Goal: Complete application form

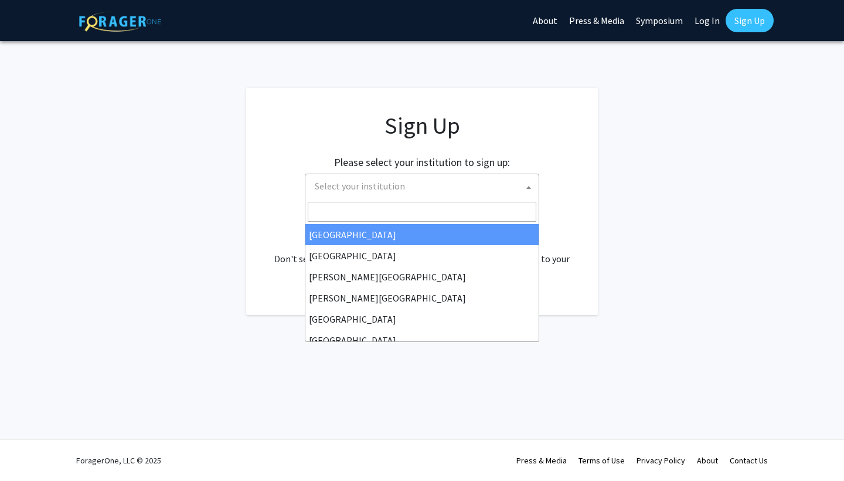
click at [453, 175] on span "Select your institution" at bounding box center [424, 186] width 229 height 24
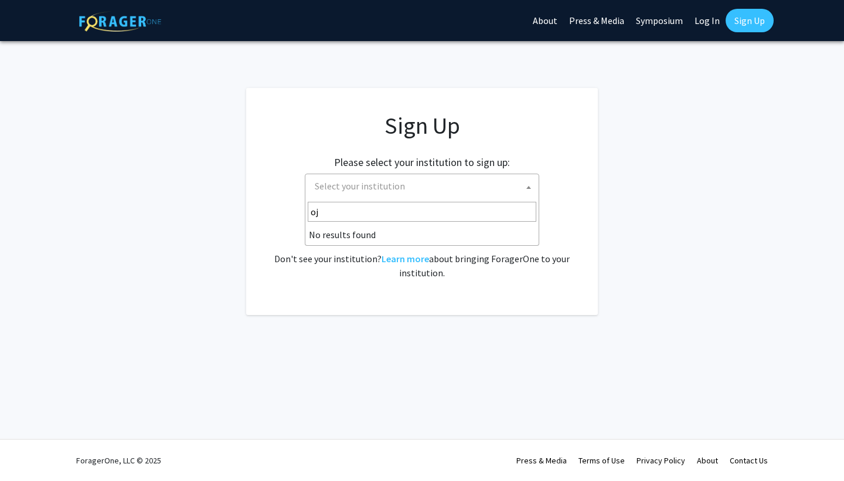
type input "o"
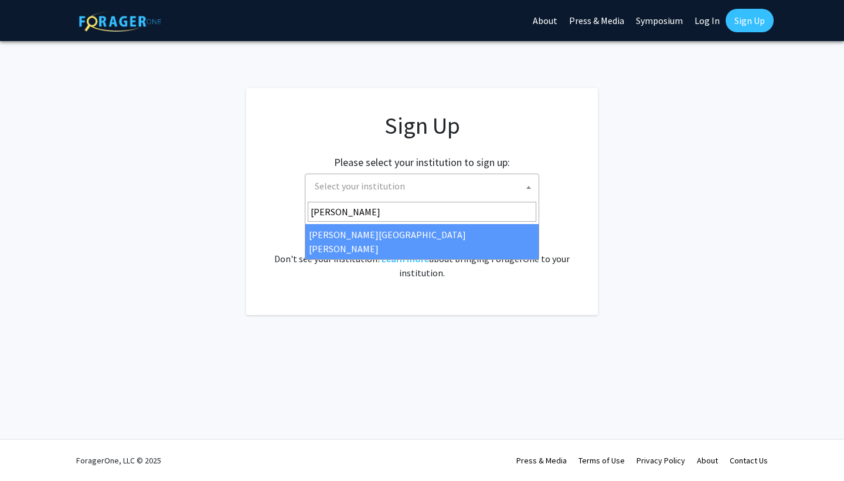
type input "johns"
select select "1"
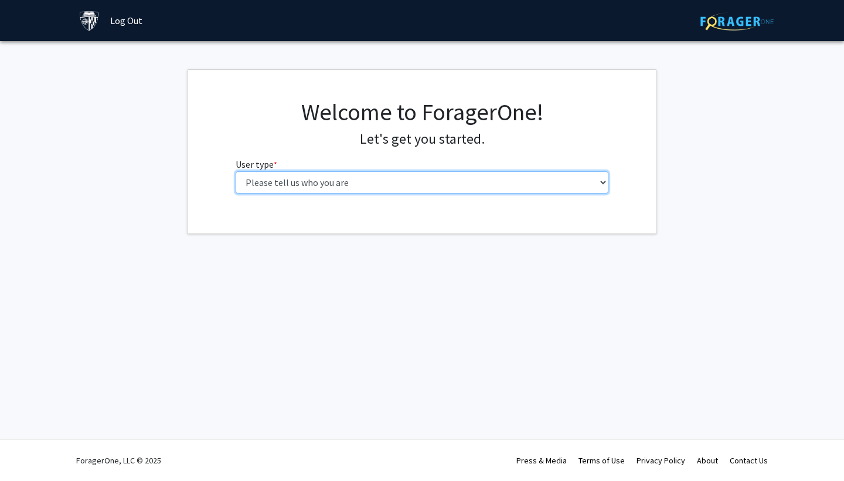
select select "1: undergrad"
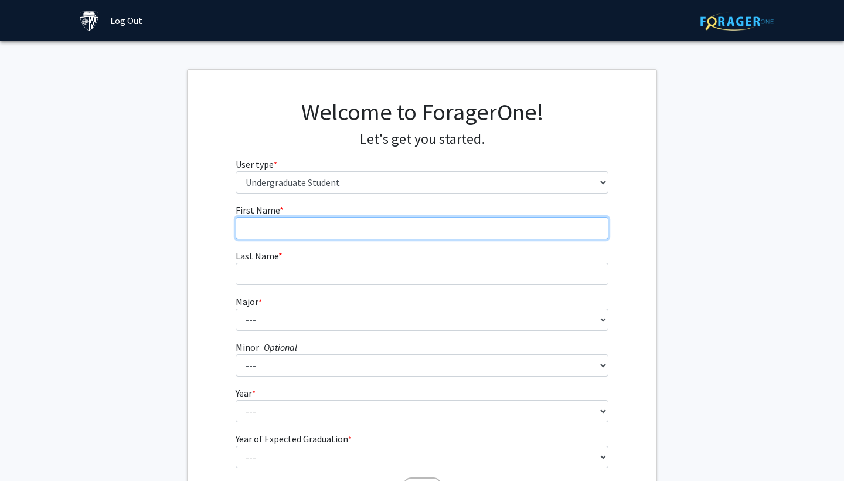
click at [433, 229] on input "First Name * required" at bounding box center [422, 228] width 373 height 22
type input "Sicheng"
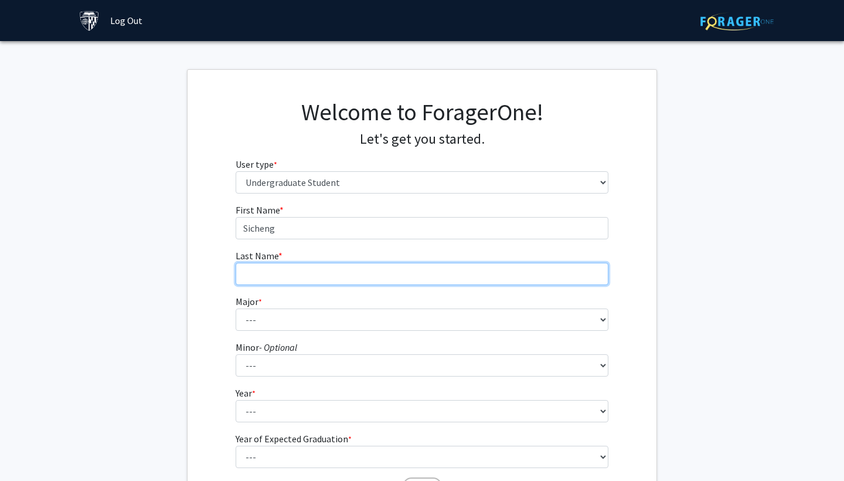
click at [413, 272] on input "Last Name * required" at bounding box center [422, 274] width 373 height 22
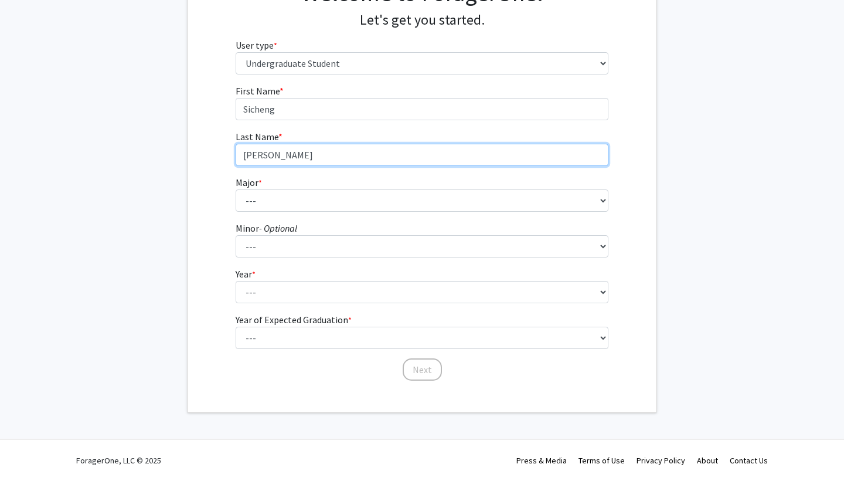
scroll to position [118, 0]
type input "[PERSON_NAME]"
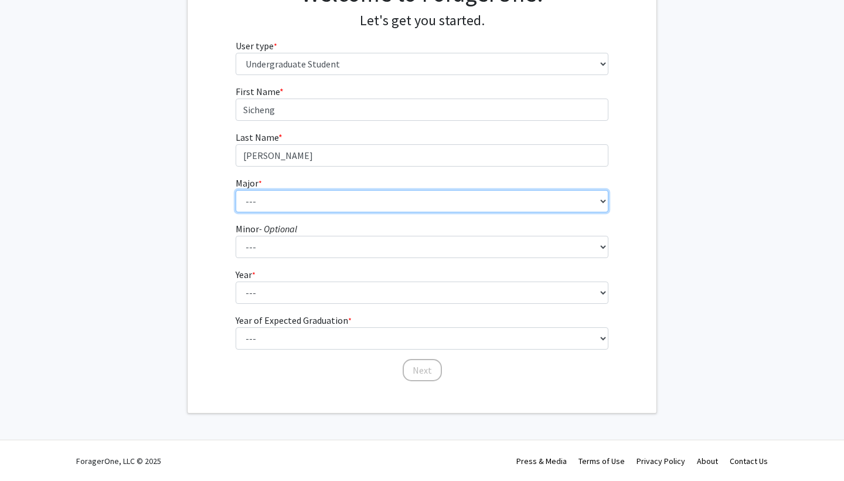
select select "41: 55"
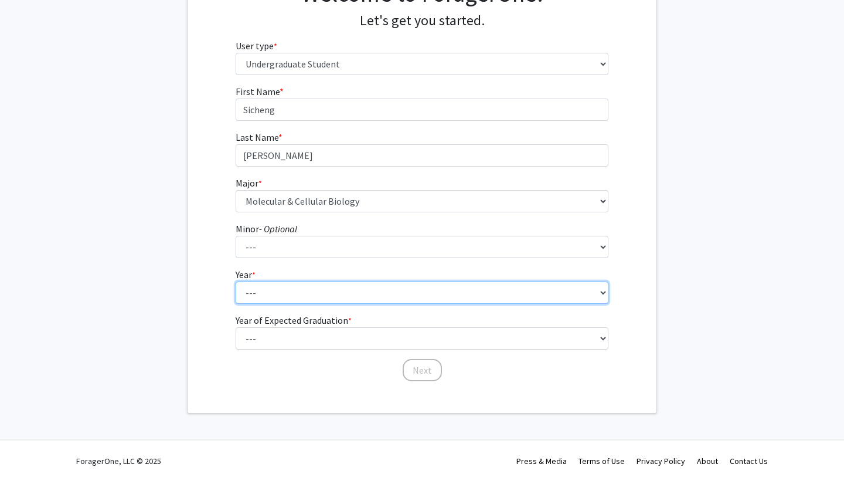
select select "1: first-year"
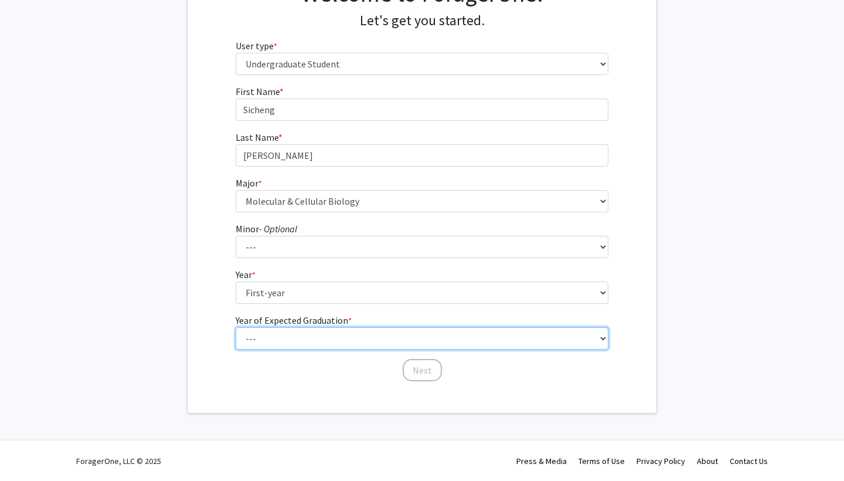
select select "5: 2029"
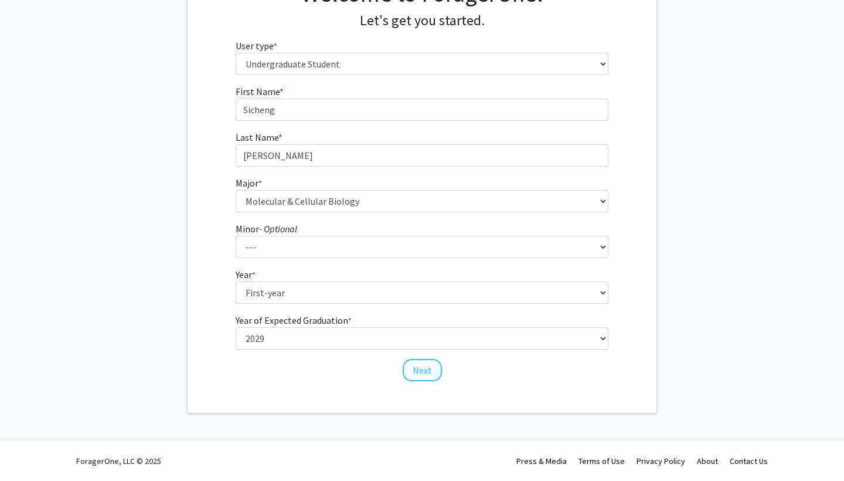
click at [407, 375] on button "Next" at bounding box center [422, 370] width 39 height 22
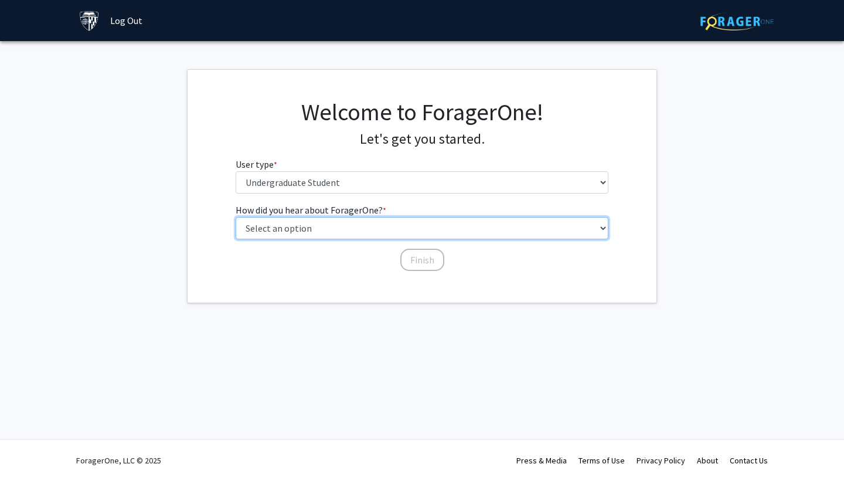
select select "3: university_website"
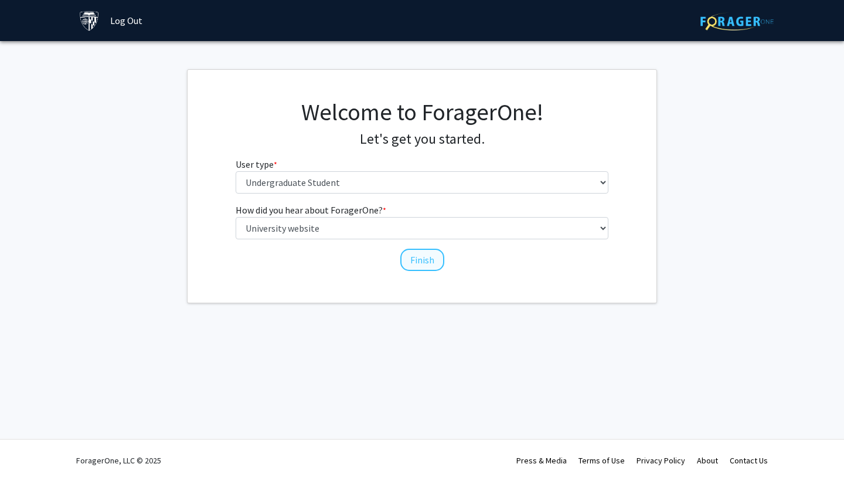
click at [430, 256] on button "Finish" at bounding box center [422, 260] width 44 height 22
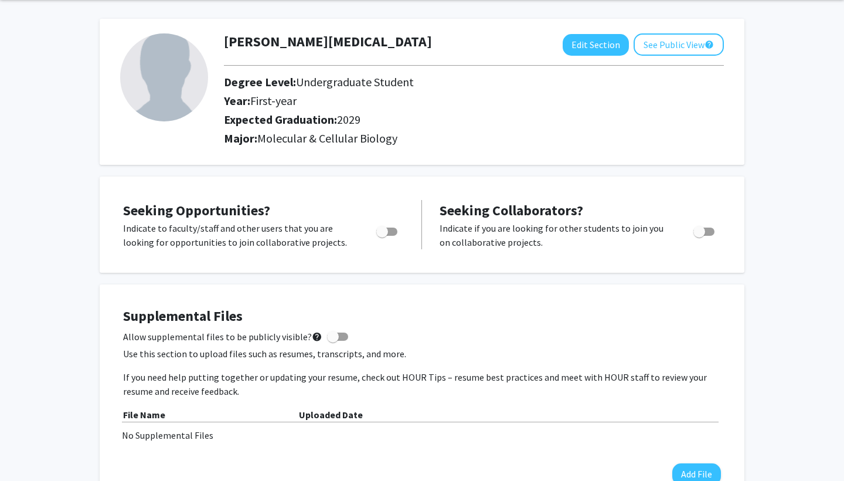
scroll to position [47, 0]
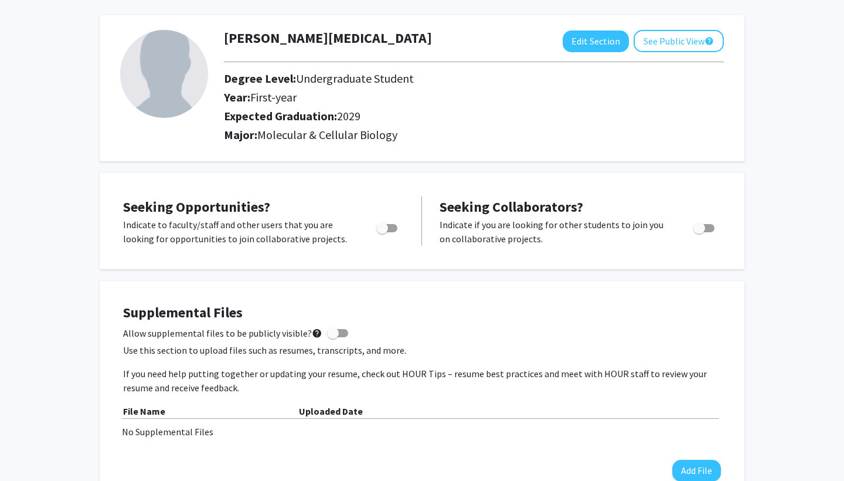
click at [386, 230] on span "Toggle" at bounding box center [382, 228] width 12 height 12
click at [382, 232] on input "Are you actively seeking opportunities?" at bounding box center [382, 232] width 1 height 1
checkbox input "true"
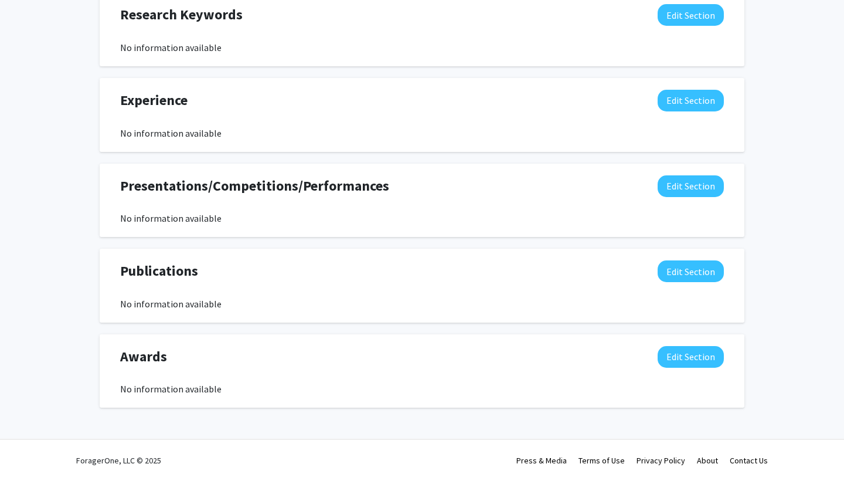
scroll to position [658, 0]
click at [678, 99] on button "Edit Section" at bounding box center [691, 101] width 66 height 22
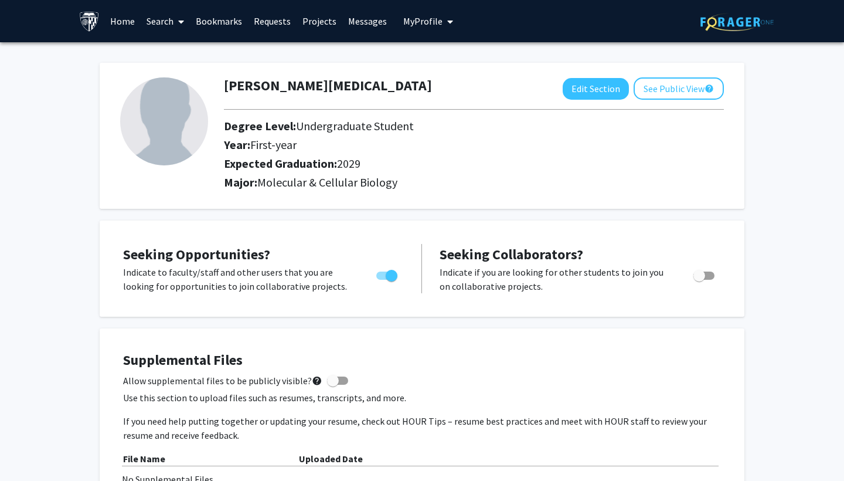
scroll to position [0, 0]
